Goal: Find specific page/section: Find specific page/section

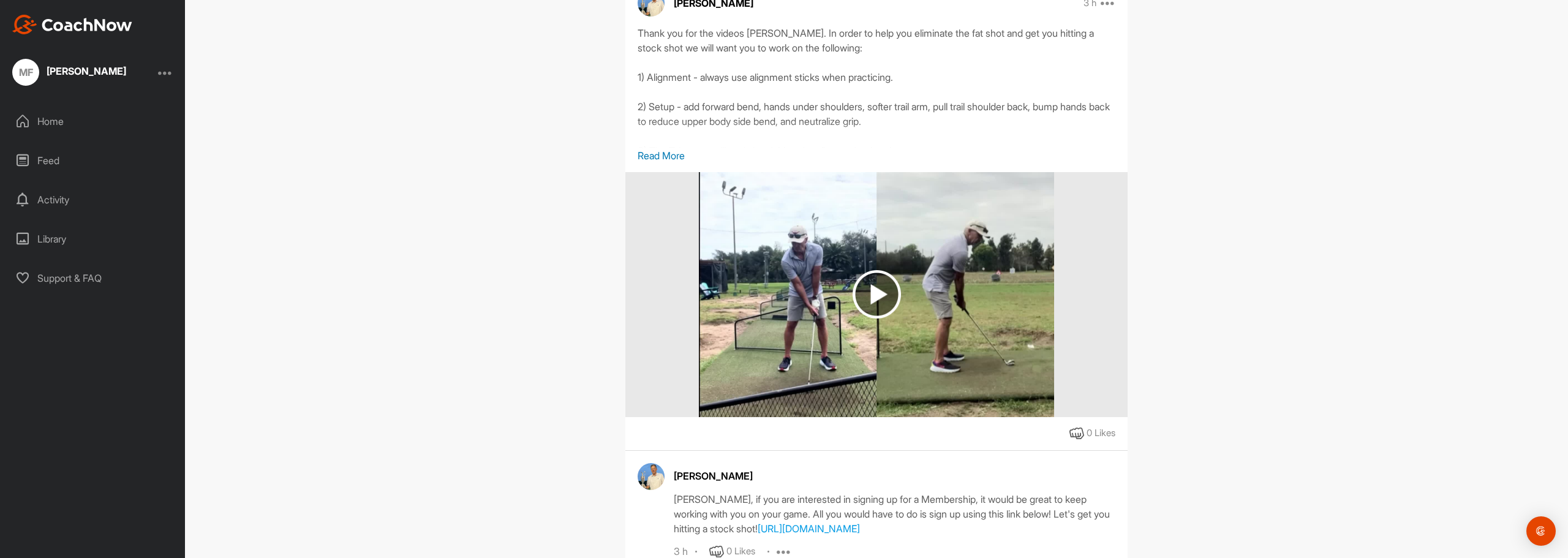
scroll to position [281, 0]
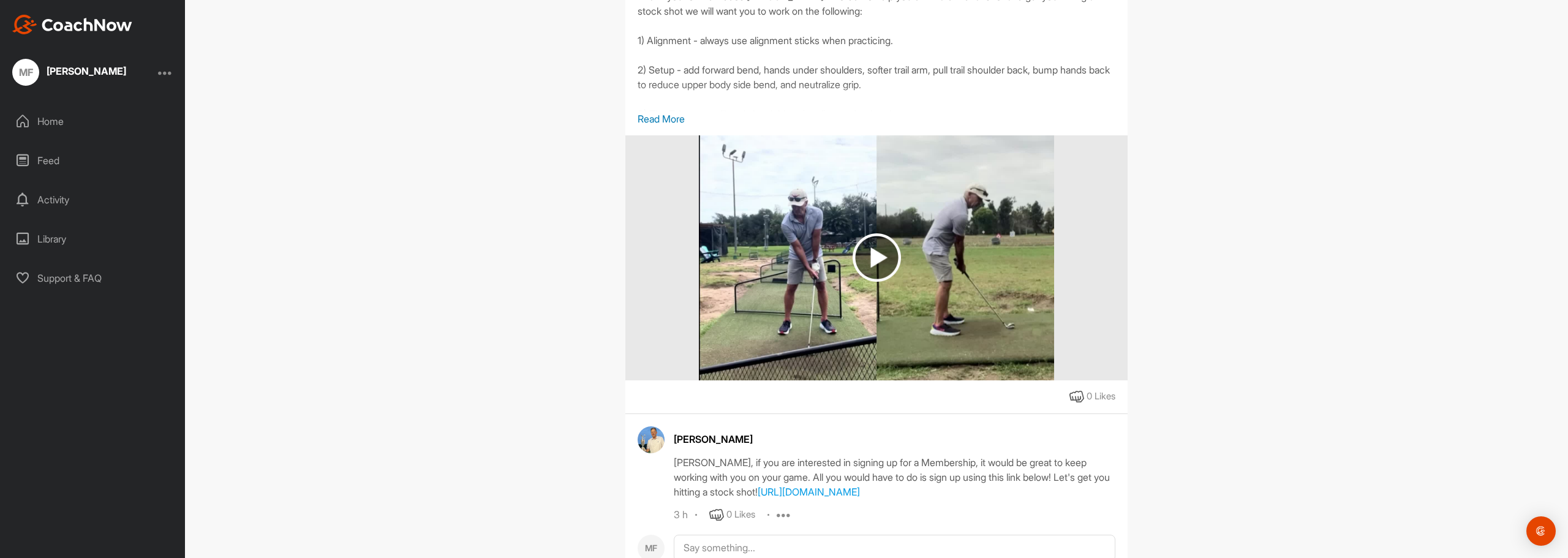
click at [658, 123] on p "Read More" at bounding box center [877, 118] width 478 height 15
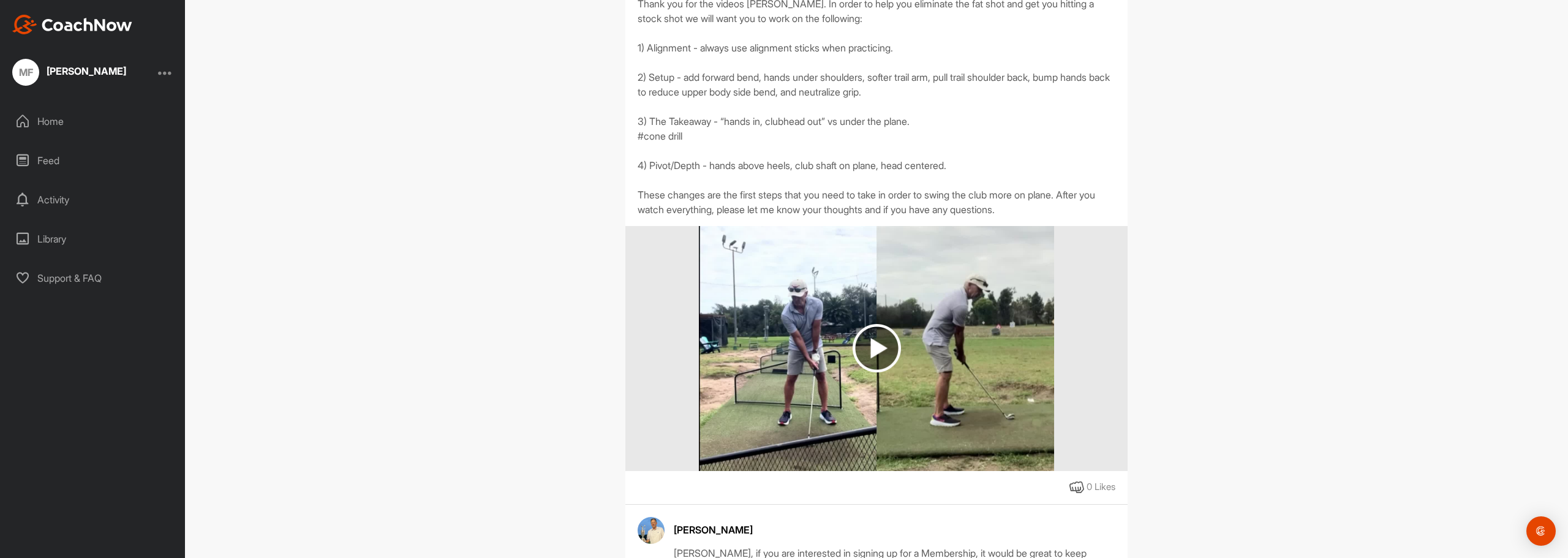
scroll to position [306, 0]
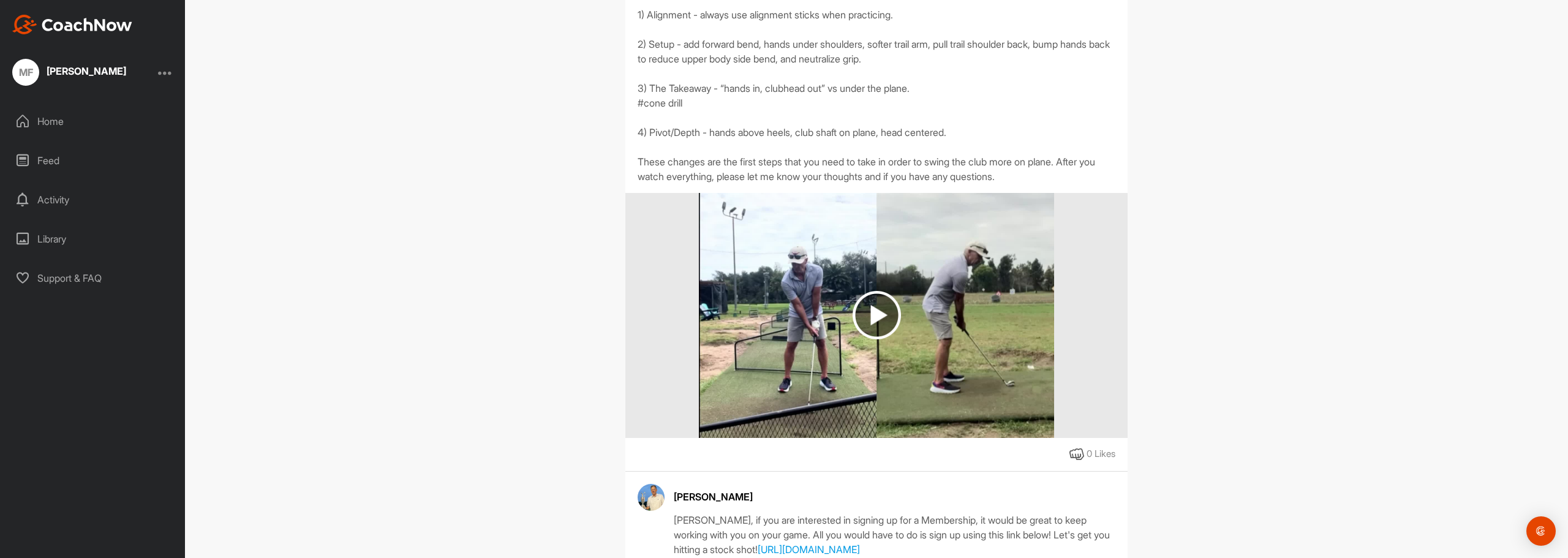
click at [865, 309] on img at bounding box center [876, 314] width 48 height 48
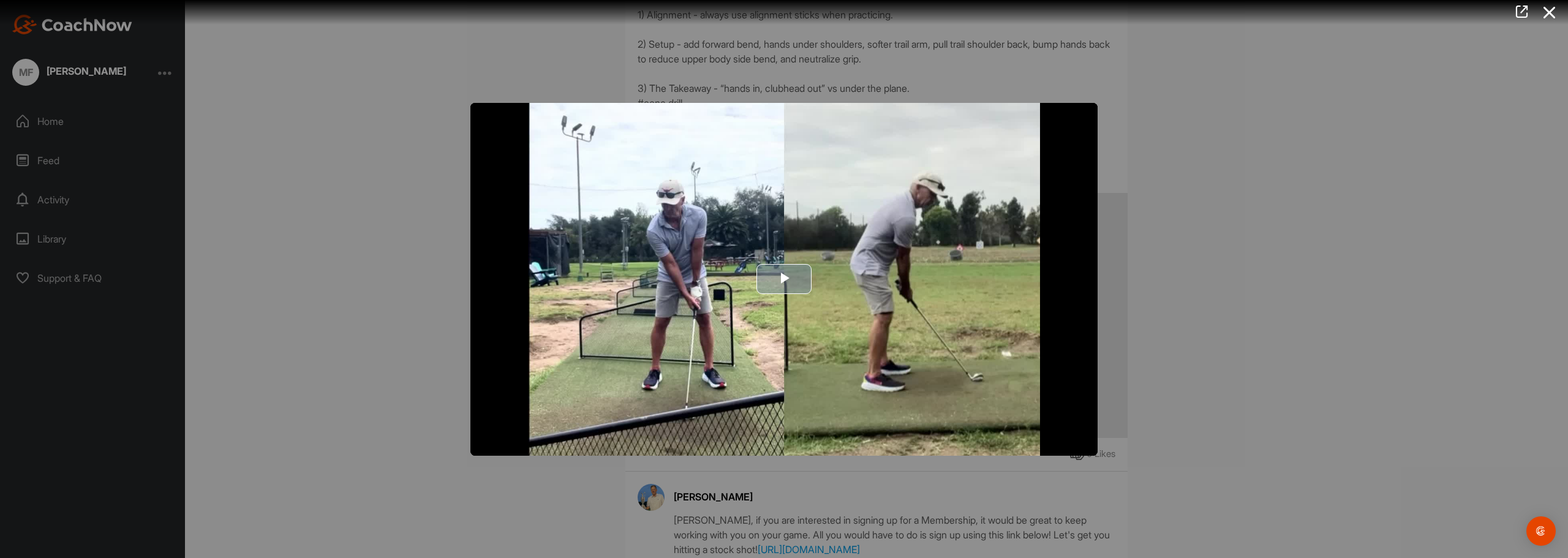
click at [784, 279] on span "Video Player" at bounding box center [784, 279] width 0 height 0
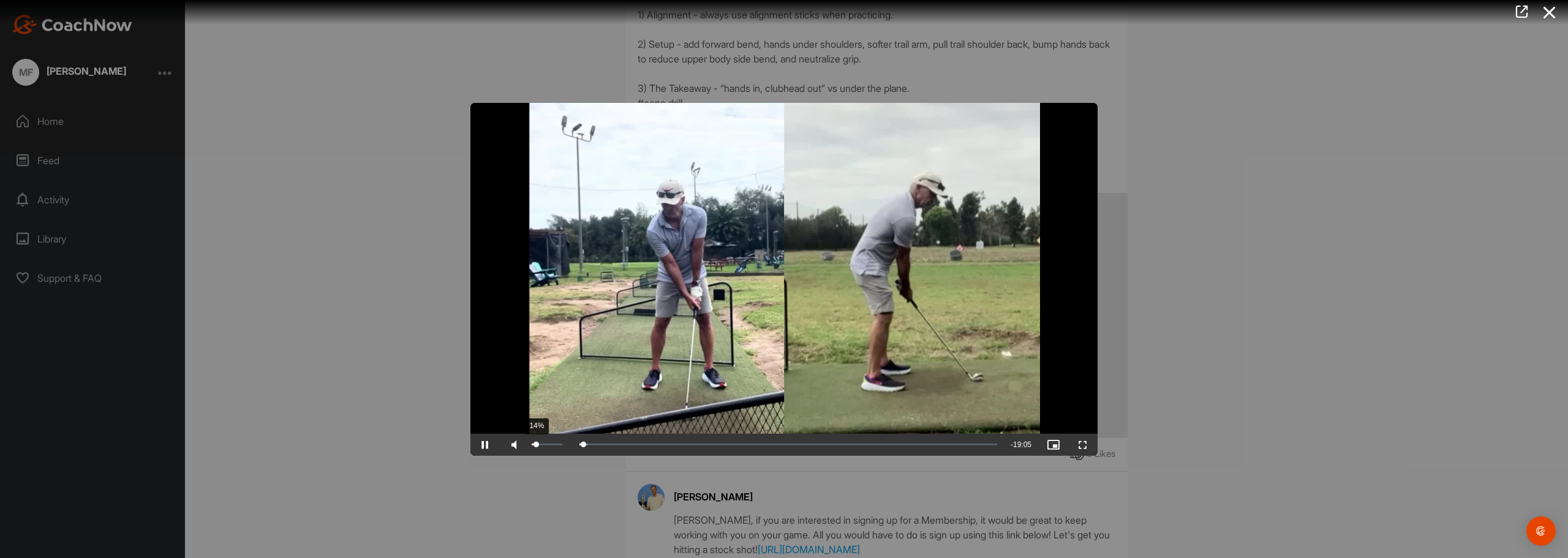
drag, startPoint x: 560, startPoint y: 443, endPoint x: 536, endPoint y: 441, distance: 24.1
click at [536, 443] on div "Volume Level" at bounding box center [534, 444] width 5 height 2
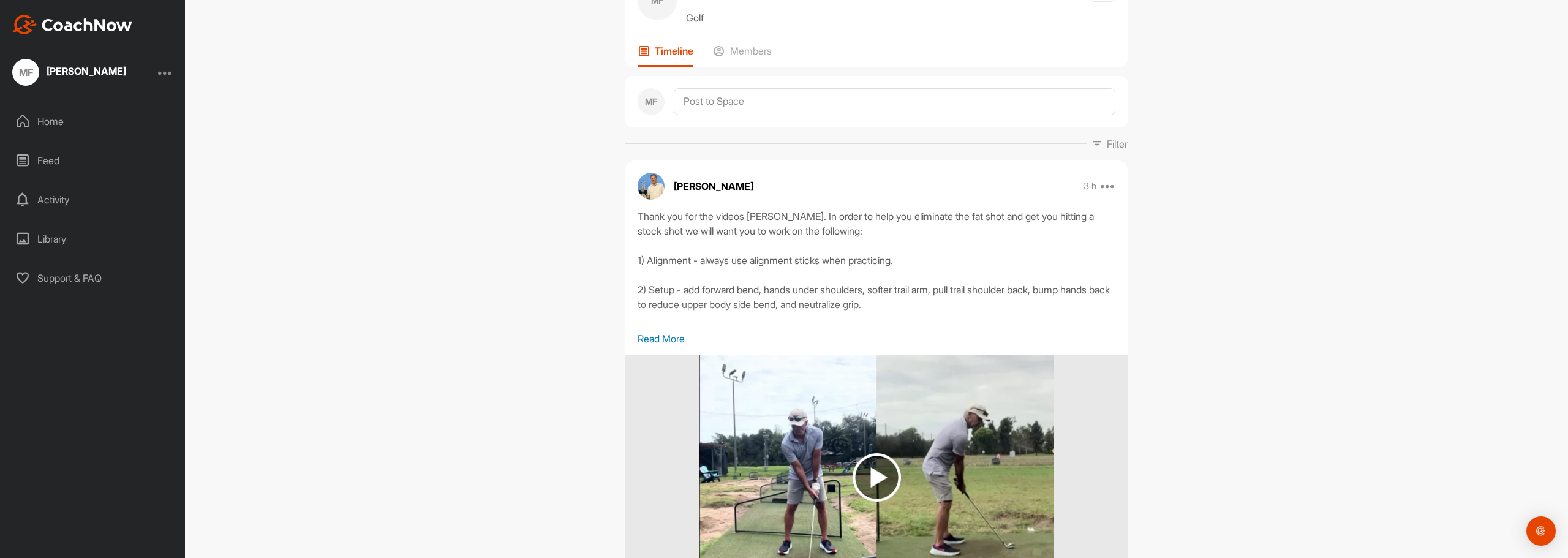
scroll to position [61, 0]
click at [649, 337] on p "Read More" at bounding box center [877, 337] width 478 height 15
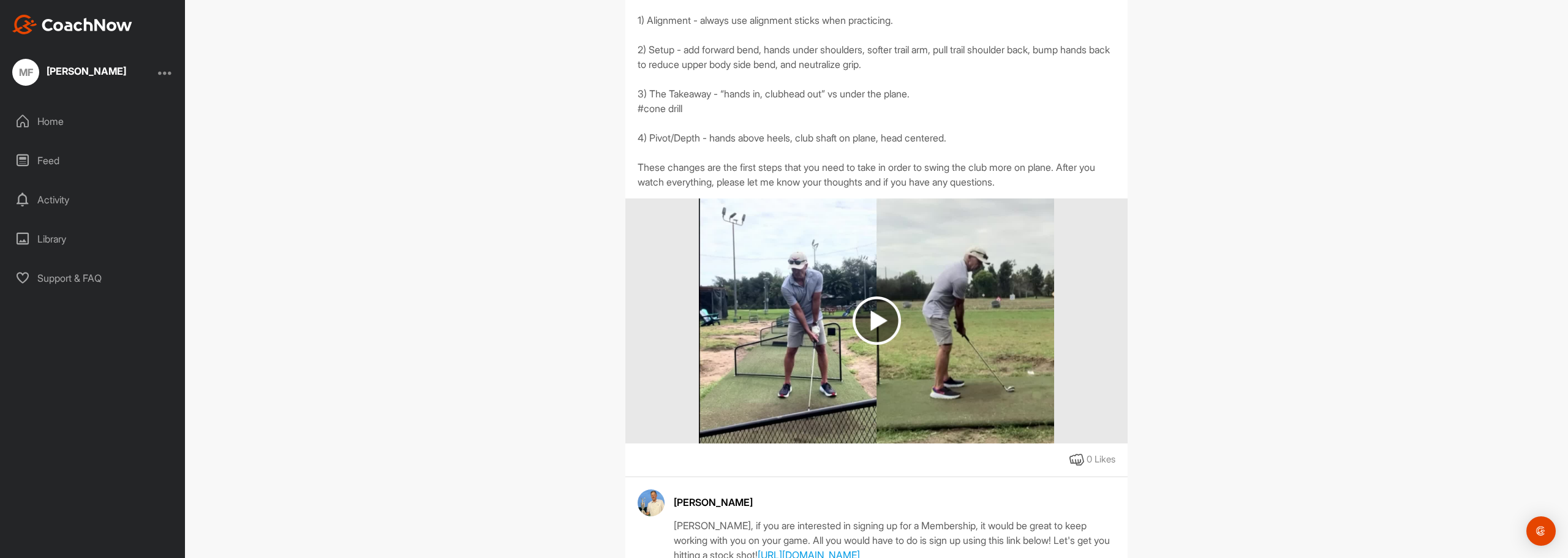
scroll to position [613, 0]
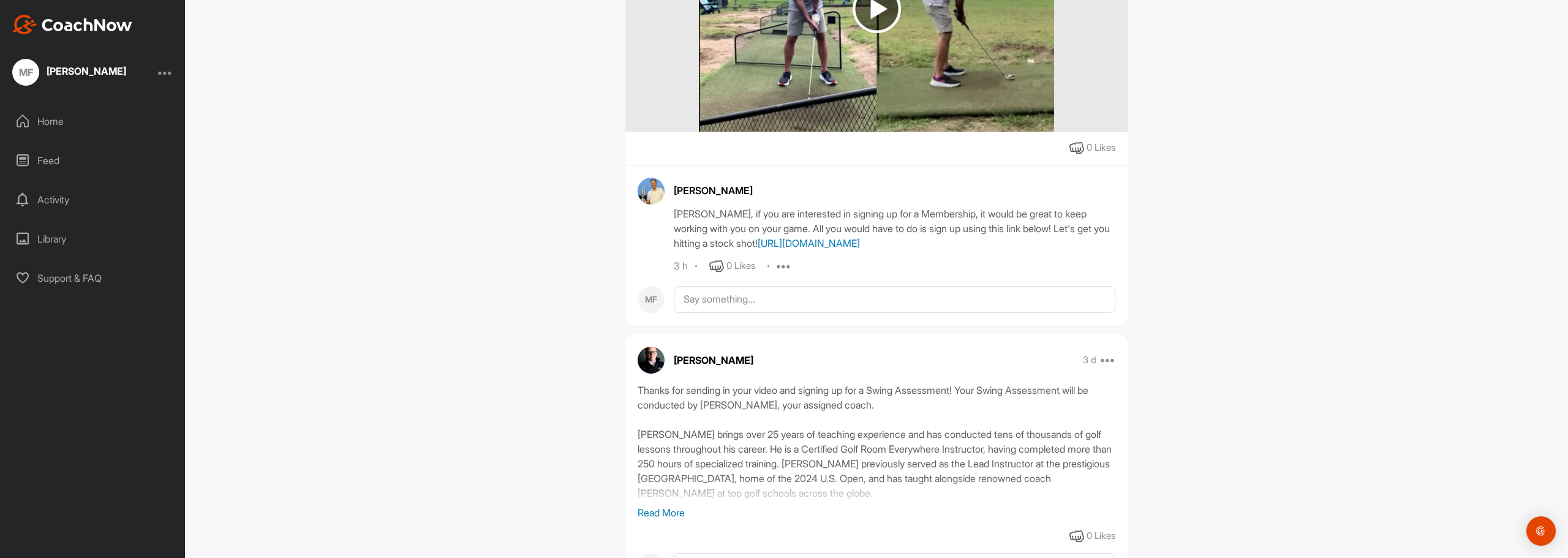
click at [768, 250] on link "[URL][DOMAIN_NAME]" at bounding box center [809, 244] width 102 height 12
